Goal: Check status: Check status

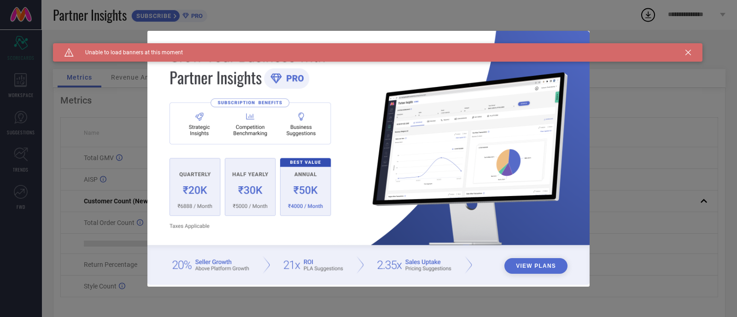
click at [686, 51] on icon at bounding box center [689, 53] width 6 height 6
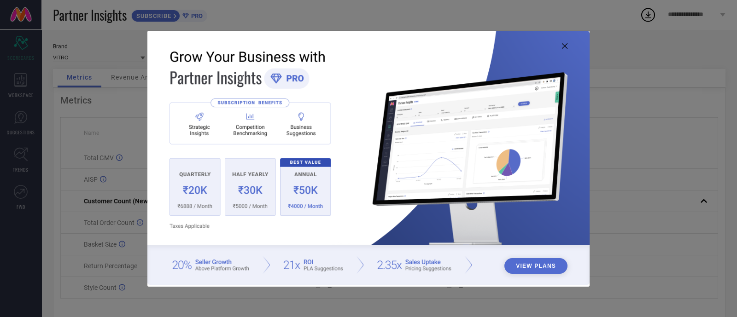
click at [566, 45] on icon at bounding box center [565, 46] width 6 height 6
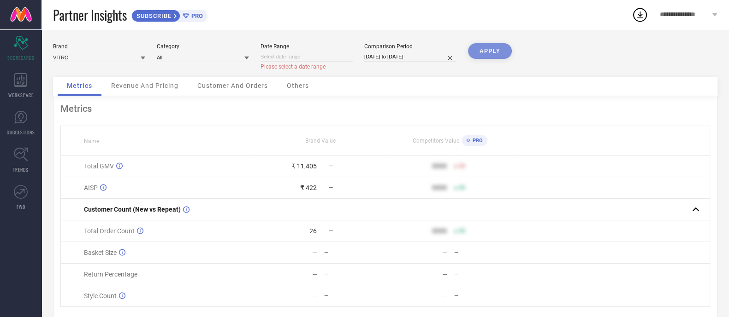
select select "9"
select select "2025"
select select "10"
select select "2025"
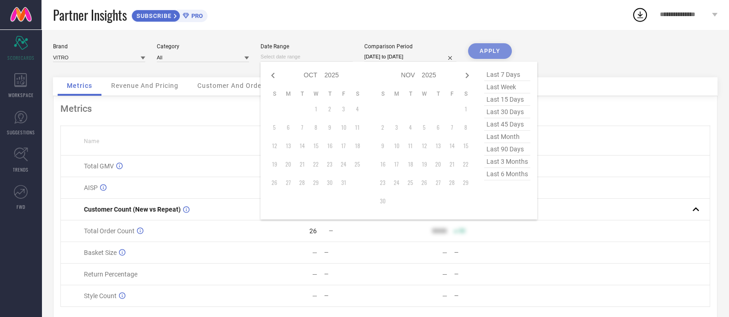
click at [314, 60] on input at bounding box center [306, 57] width 92 height 10
click at [272, 74] on icon at bounding box center [272, 75] width 11 height 11
select select "8"
select select "2025"
select select "9"
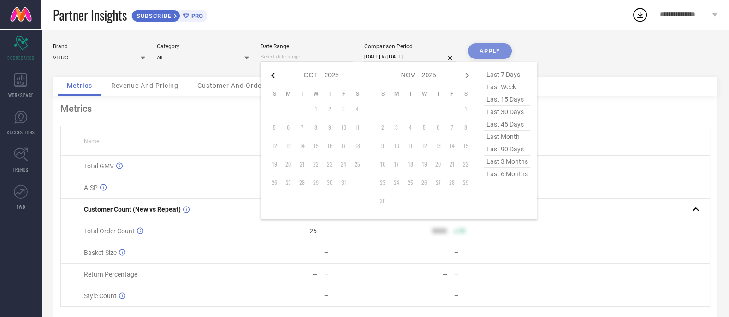
select select "2025"
click at [286, 108] on td "1" at bounding box center [288, 109] width 14 height 14
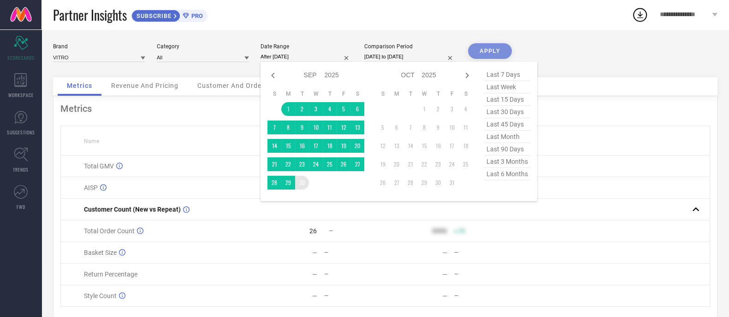
type input "[DATE] to [DATE]"
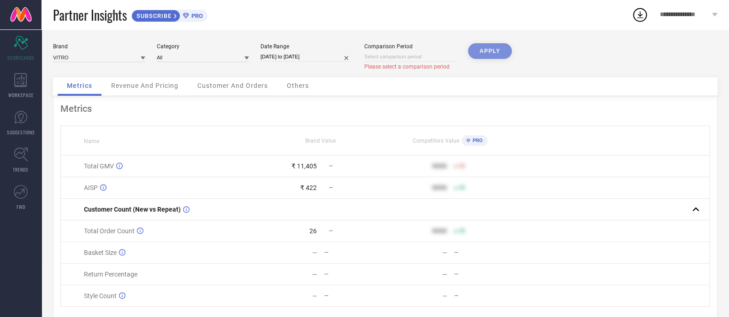
click at [483, 48] on div "APPLY" at bounding box center [490, 60] width 44 height 34
click at [425, 58] on input at bounding box center [410, 57] width 92 height 10
select select "9"
select select "2025"
select select "10"
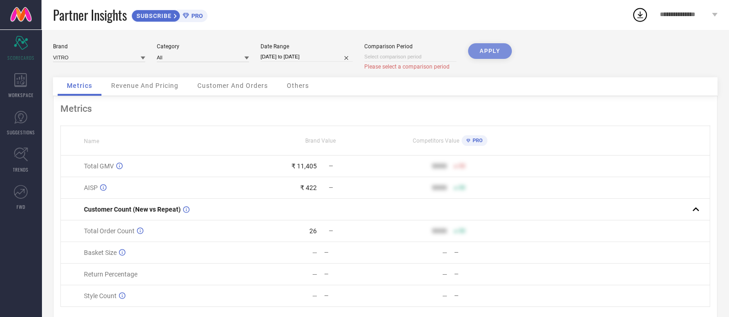
select select "2025"
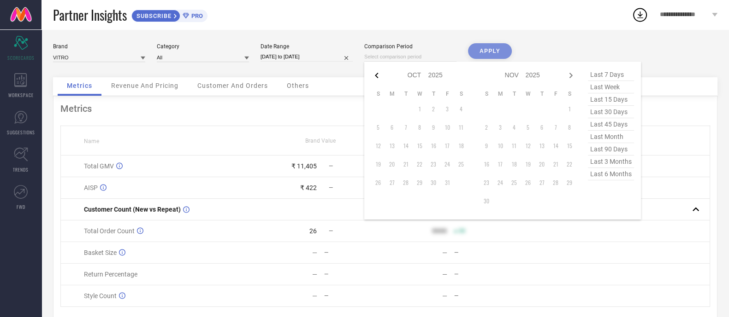
click at [379, 77] on icon at bounding box center [376, 75] width 11 height 11
select select "8"
select select "2025"
select select "9"
select select "2025"
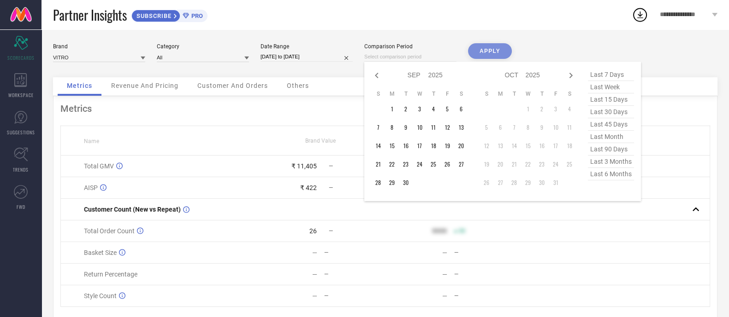
click at [379, 77] on icon at bounding box center [376, 75] width 11 height 11
select select "7"
select select "2025"
select select "8"
select select "2025"
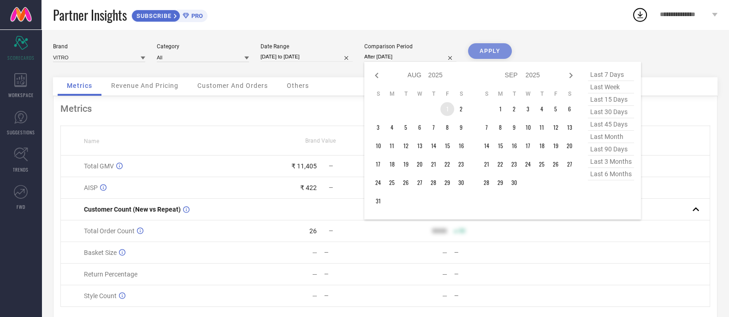
click at [449, 110] on td "1" at bounding box center [447, 109] width 14 height 14
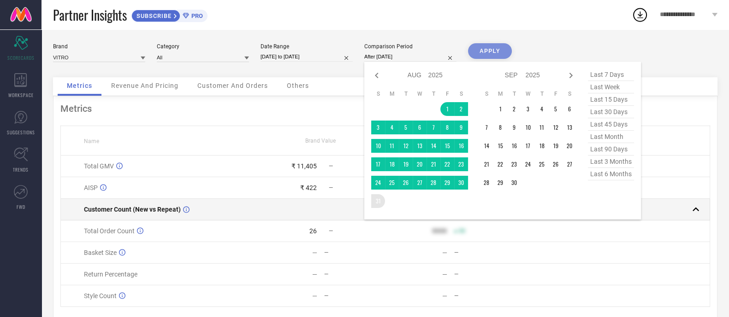
type input "[DATE] to [DATE]"
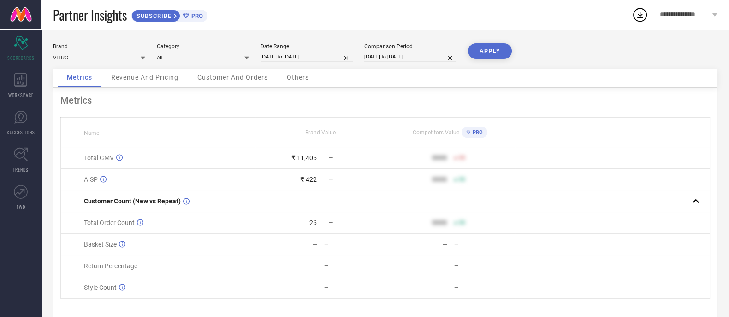
click at [486, 47] on button "APPLY" at bounding box center [490, 51] width 44 height 16
click at [141, 75] on span "Revenue And Pricing" at bounding box center [144, 77] width 67 height 7
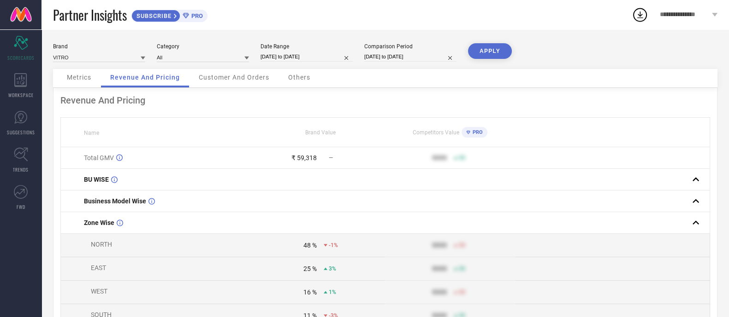
click at [217, 77] on span "Customer And Orders" at bounding box center [234, 77] width 71 height 7
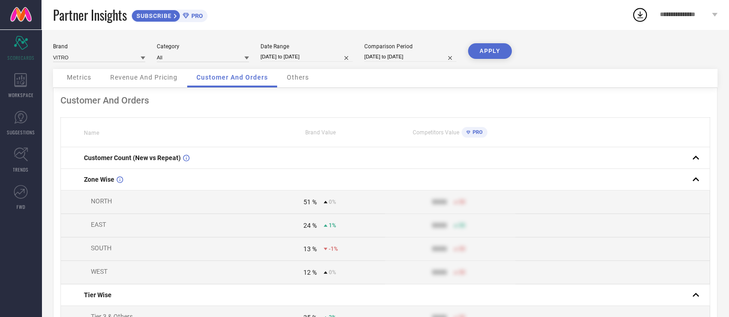
click at [293, 72] on div "Others" at bounding box center [297, 78] width 41 height 18
